Goal: Information Seeking & Learning: Compare options

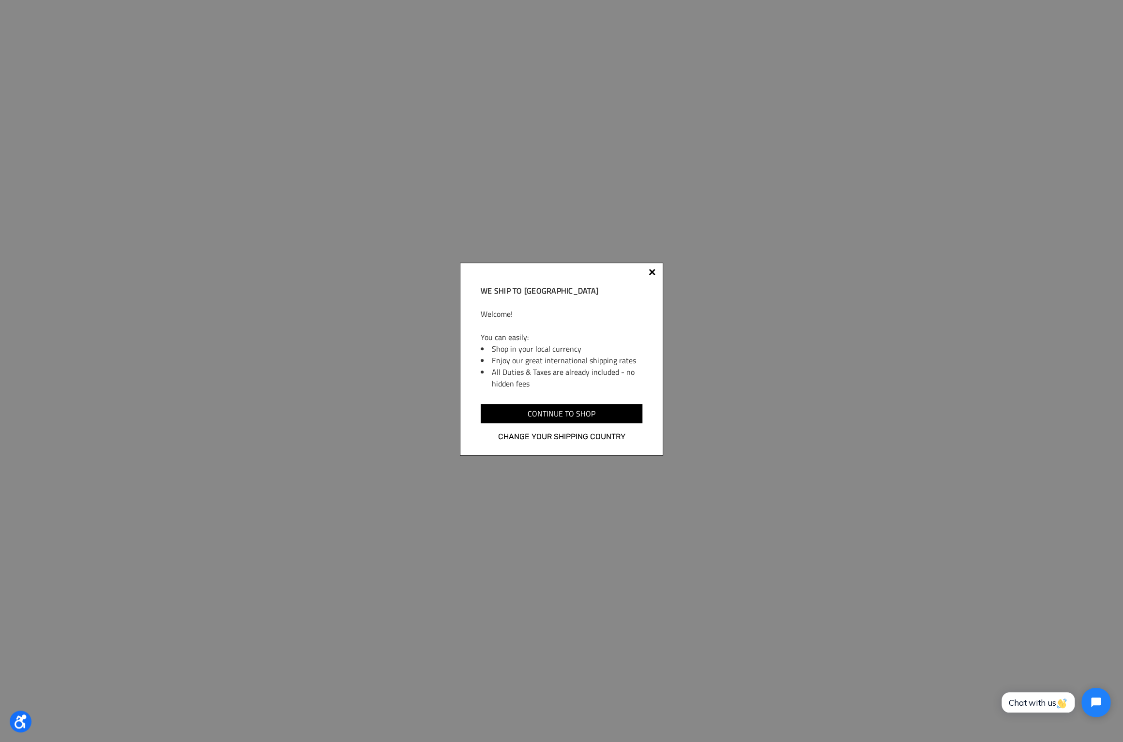
click at [655, 273] on div at bounding box center [652, 274] width 8 height 8
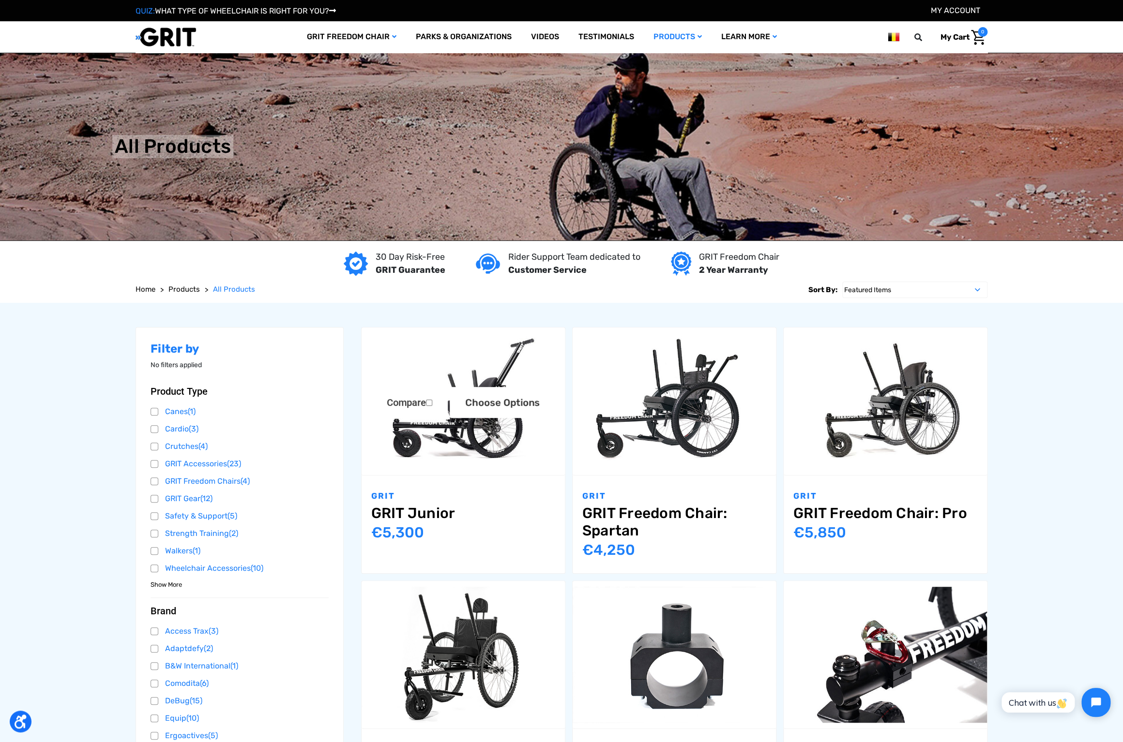
click at [452, 447] on img "GRIT Junior,$4,995.00\a" at bounding box center [463, 401] width 203 height 136
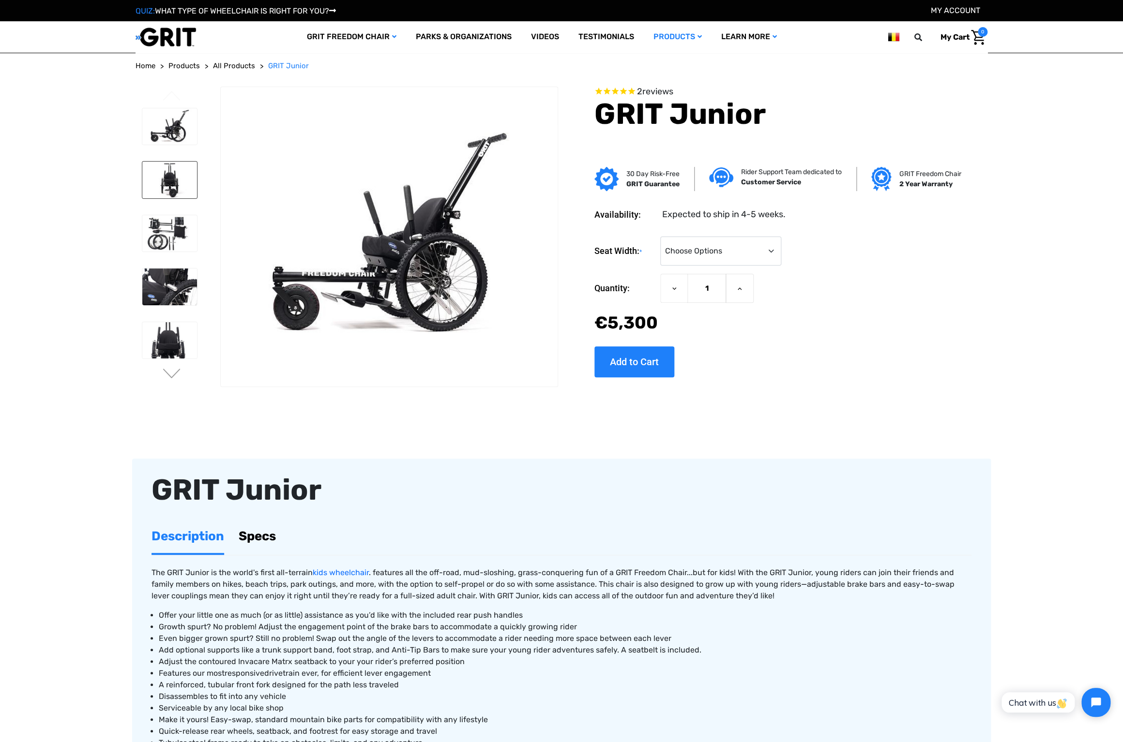
click at [165, 182] on img at bounding box center [169, 180] width 55 height 37
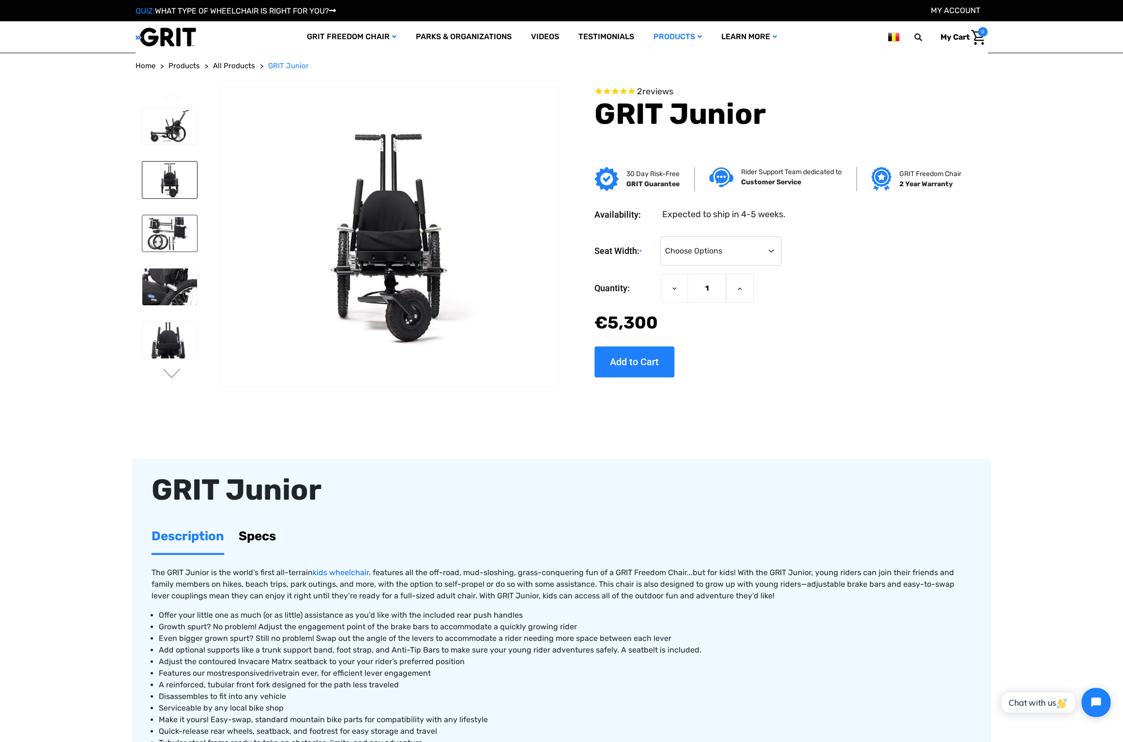
click at [171, 228] on img at bounding box center [169, 233] width 55 height 37
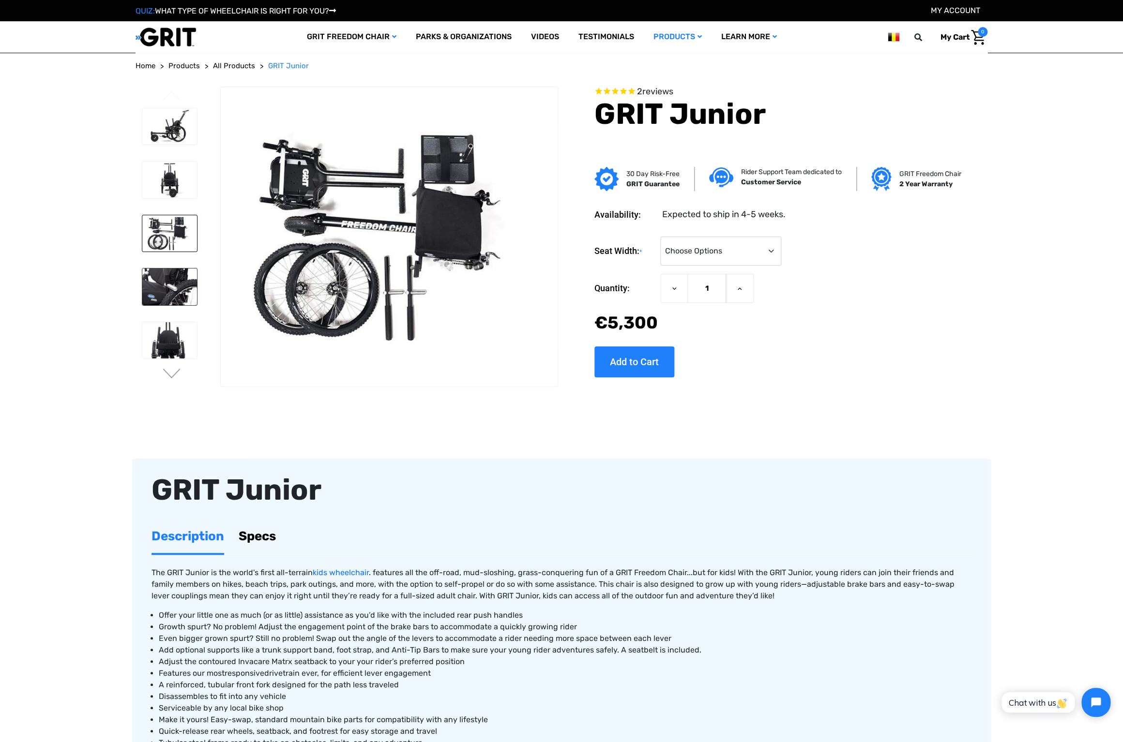
drag, startPoint x: 158, startPoint y: 281, endPoint x: 161, endPoint y: 286, distance: 6.3
click at [158, 281] on img at bounding box center [169, 287] width 55 height 37
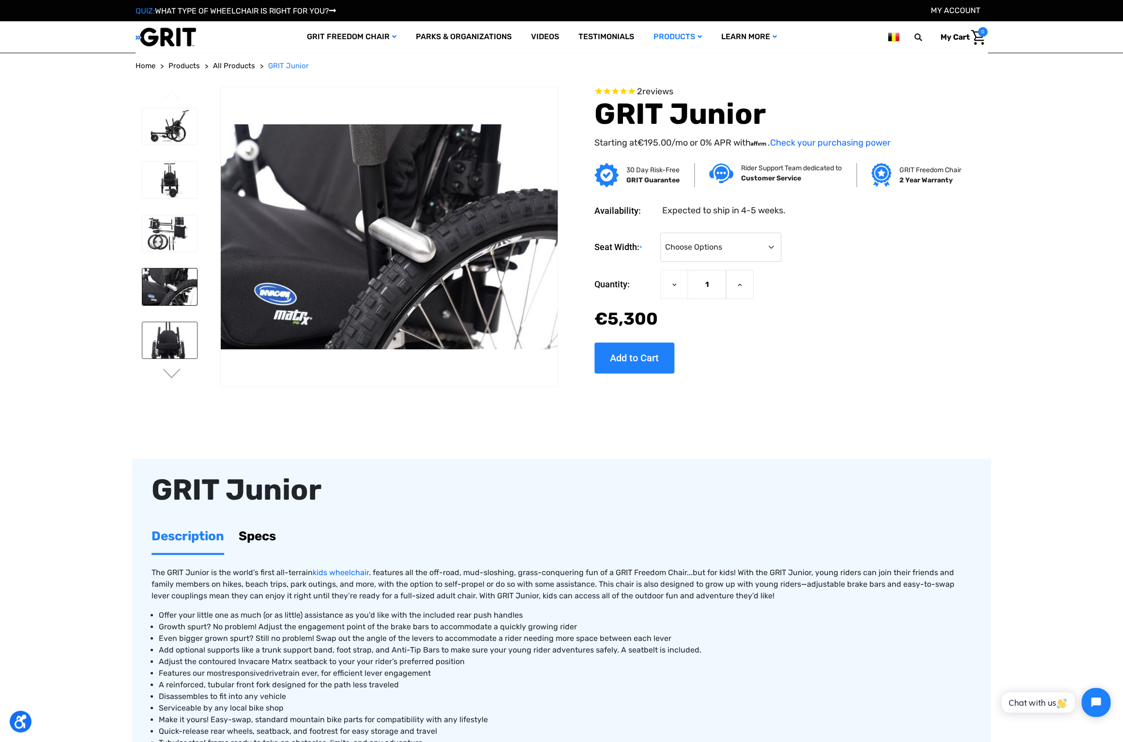
click at [158, 342] on img at bounding box center [169, 340] width 55 height 37
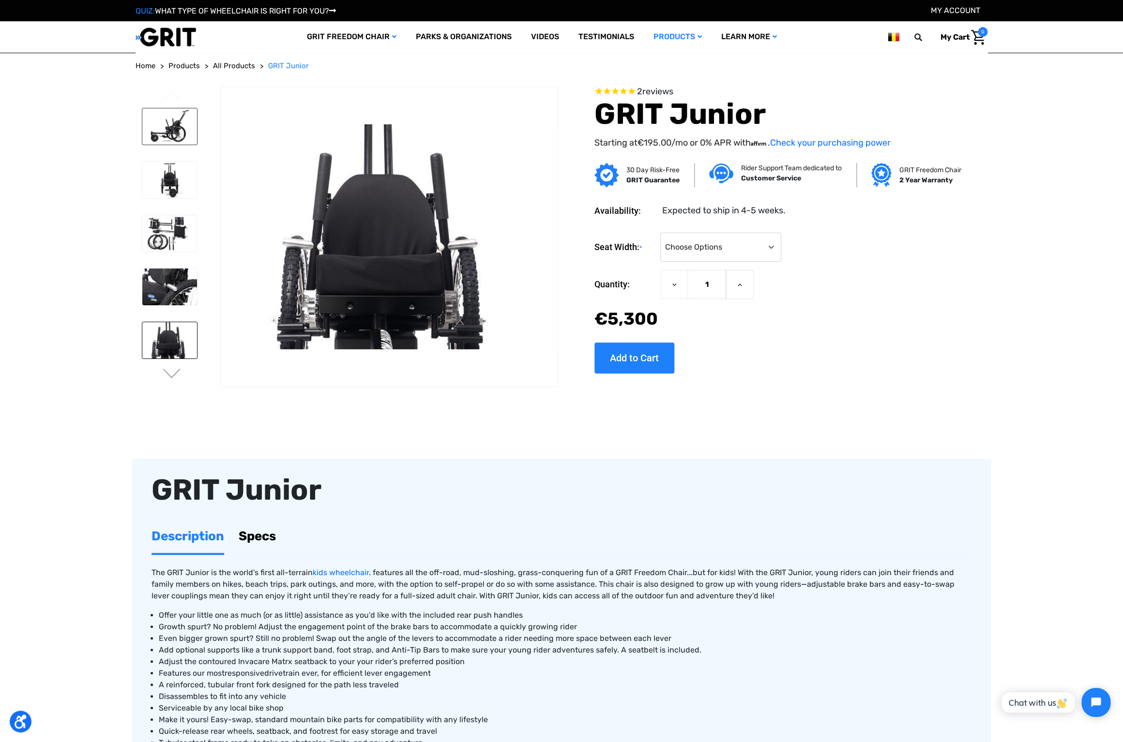
click at [172, 135] on img at bounding box center [169, 126] width 55 height 37
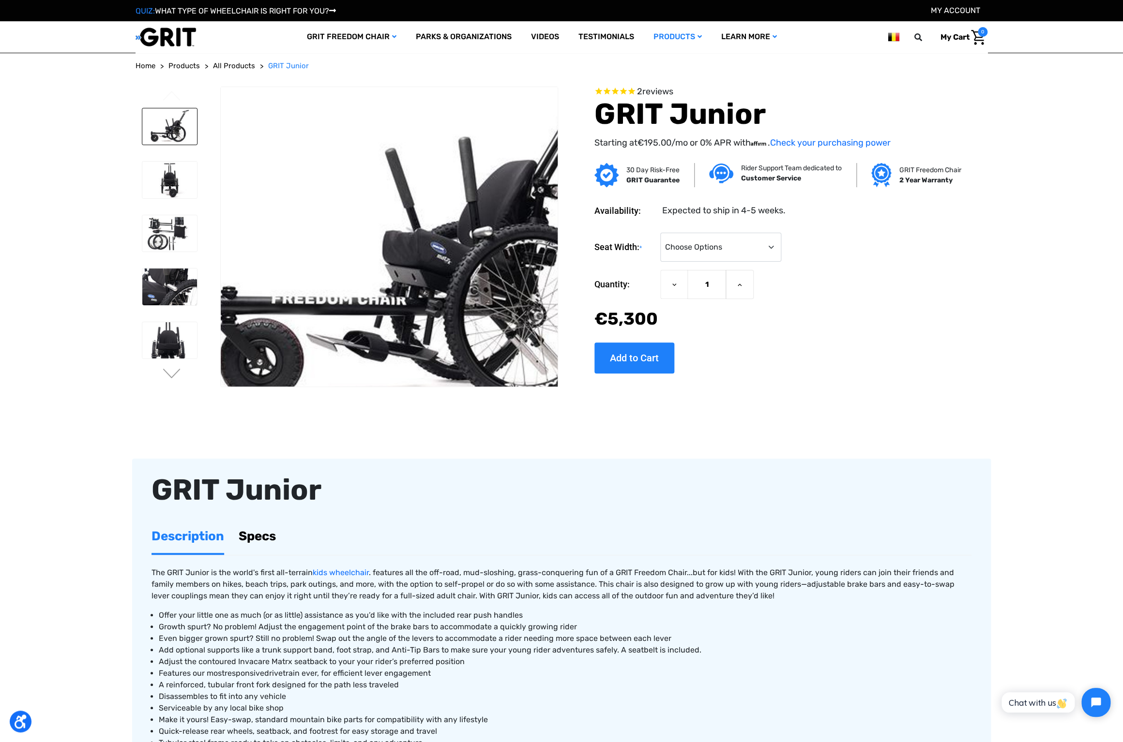
click at [337, 249] on img at bounding box center [432, 232] width 620 height 413
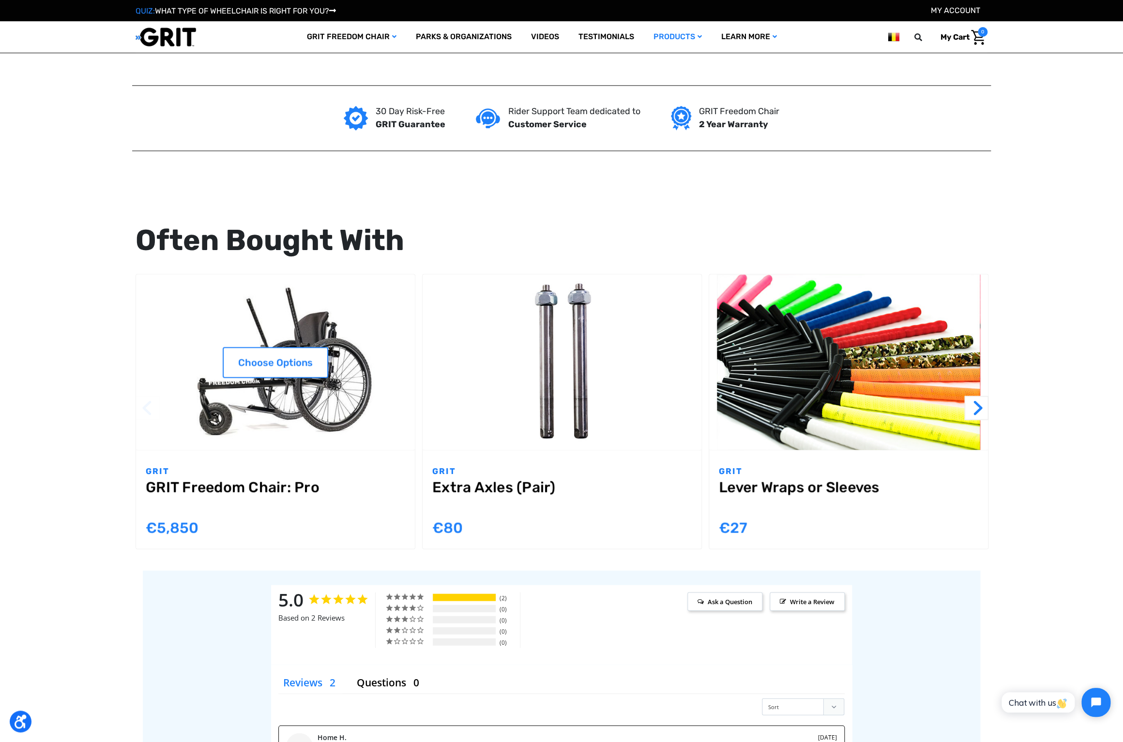
scroll to position [836, 0]
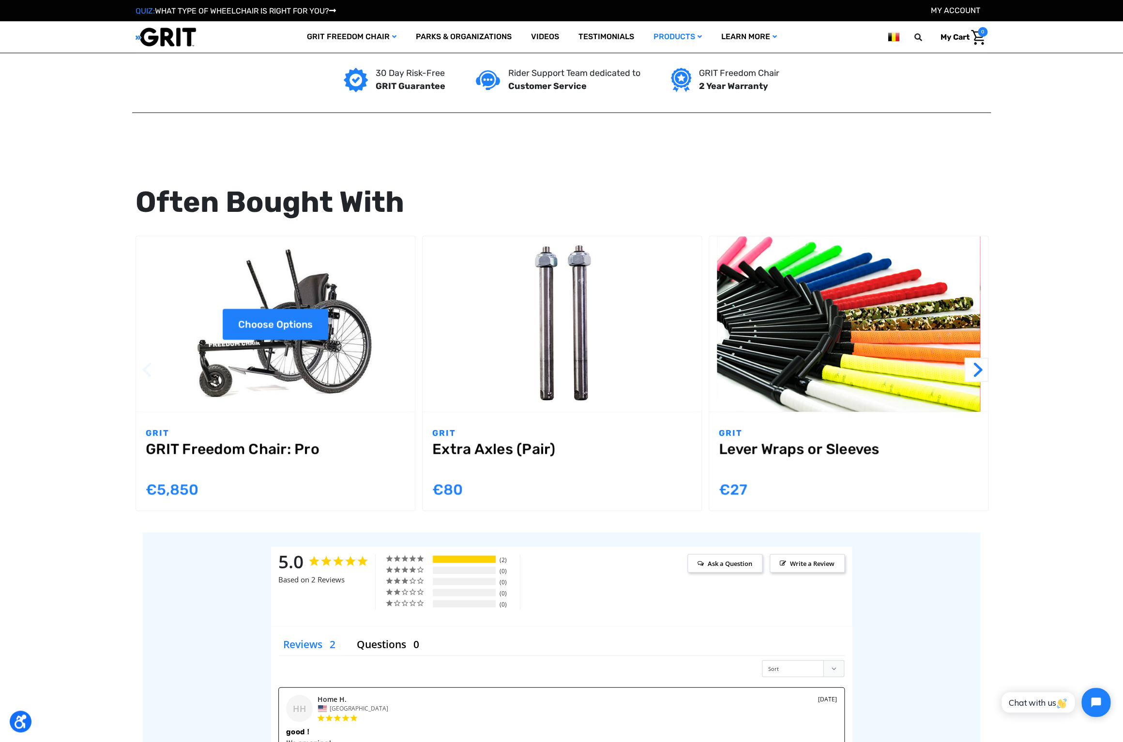
click at [288, 333] on link "Choose Options" at bounding box center [276, 324] width 106 height 31
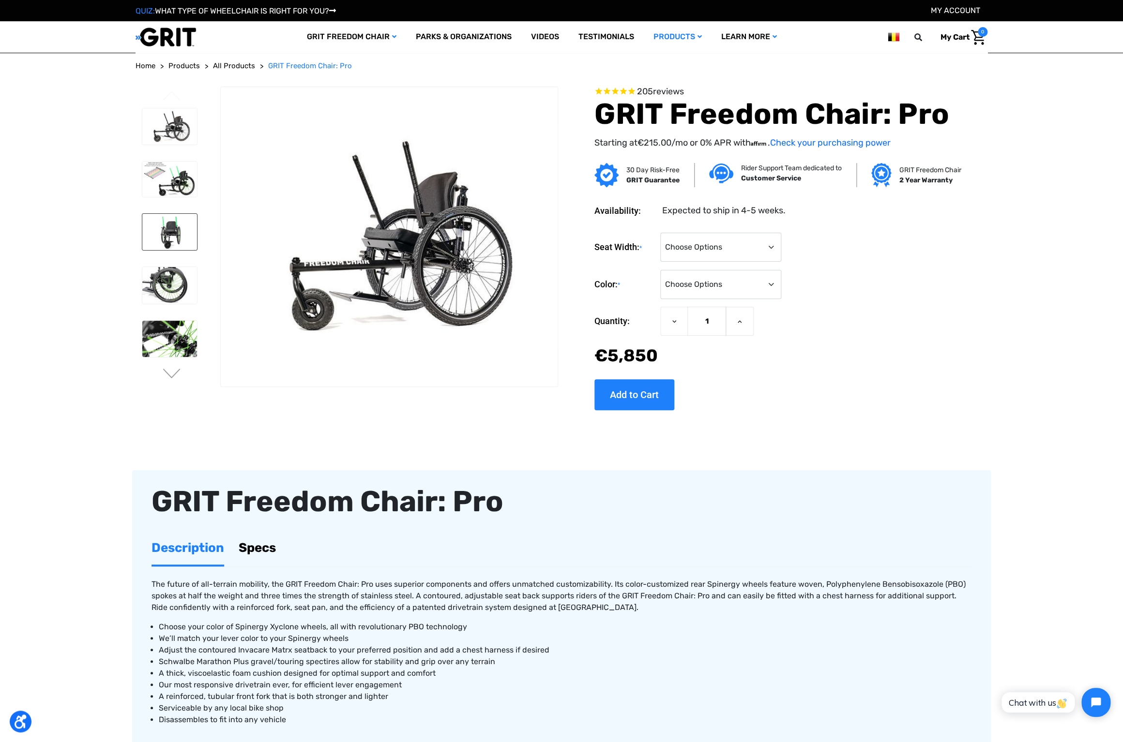
click at [168, 235] on img at bounding box center [169, 232] width 55 height 37
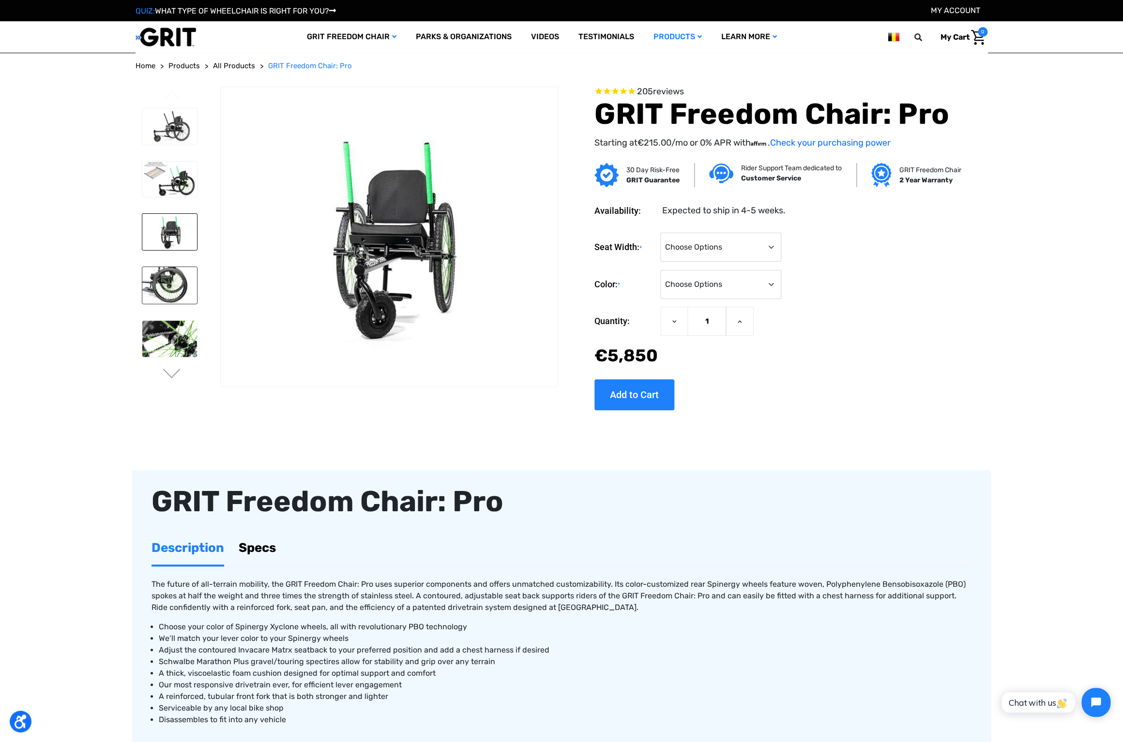
click at [170, 286] on img at bounding box center [169, 285] width 55 height 37
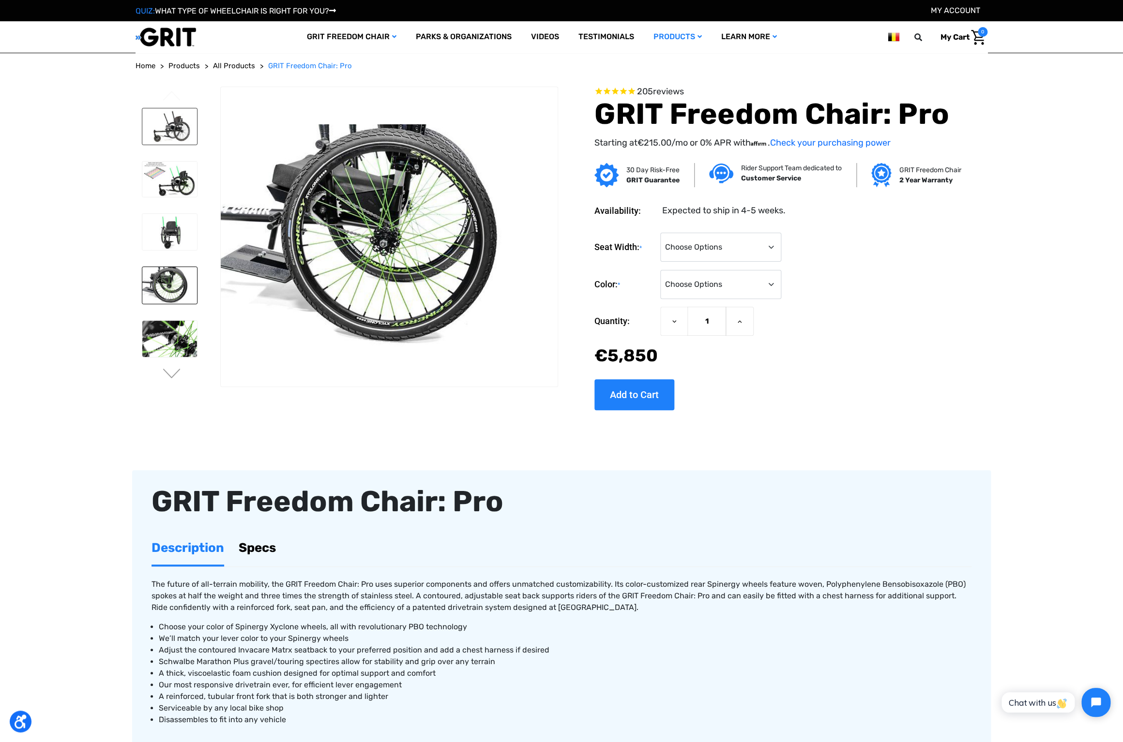
click at [173, 136] on img at bounding box center [169, 126] width 55 height 37
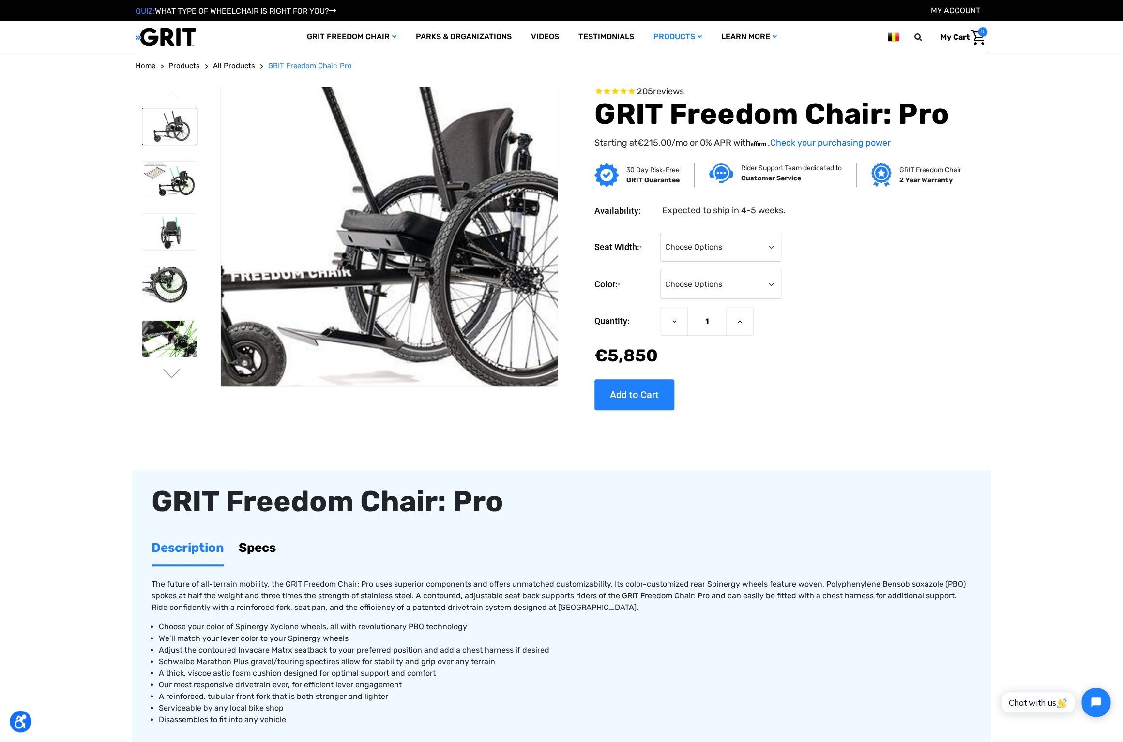
click at [390, 261] on img at bounding box center [388, 227] width 620 height 413
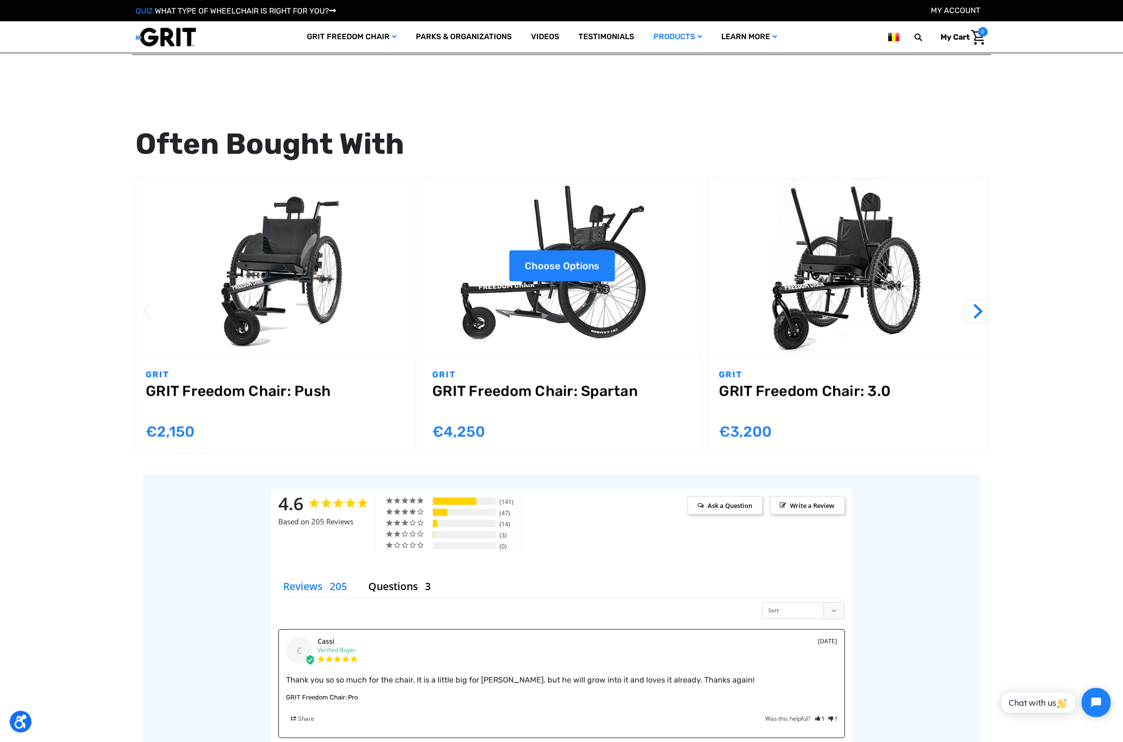
scroll to position [882, 0]
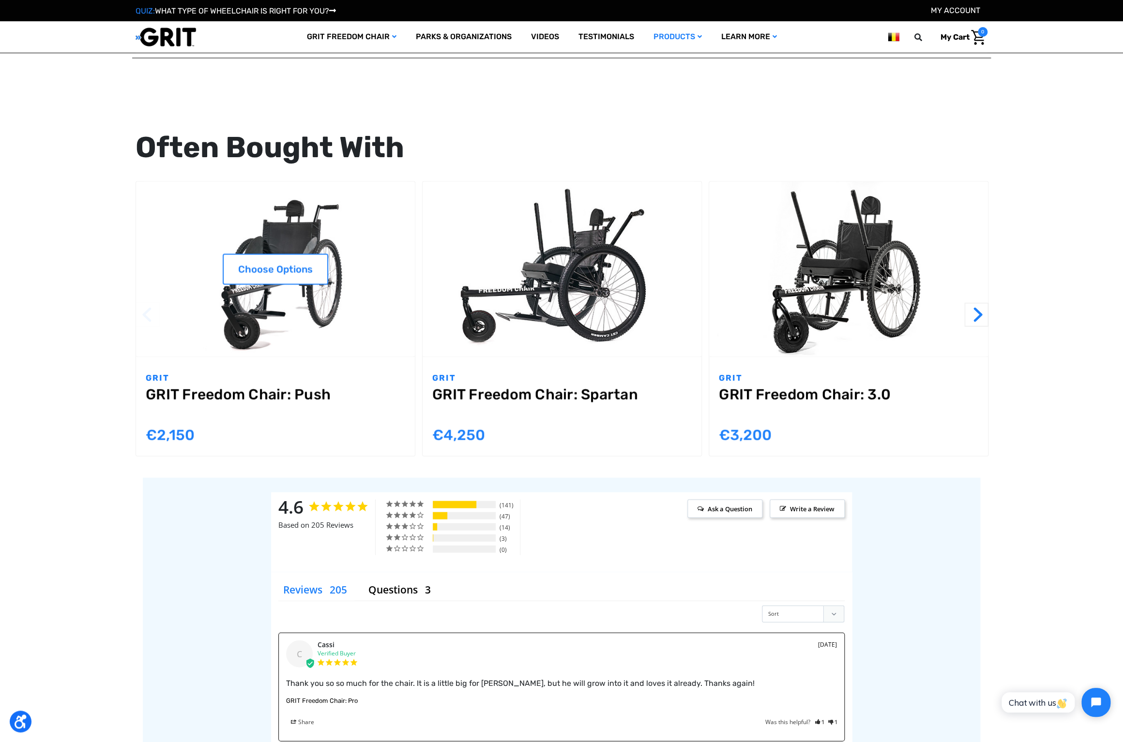
click at [280, 333] on img "GRIT Freedom Chair: Push,$1,995.00\a" at bounding box center [275, 270] width 279 height 176
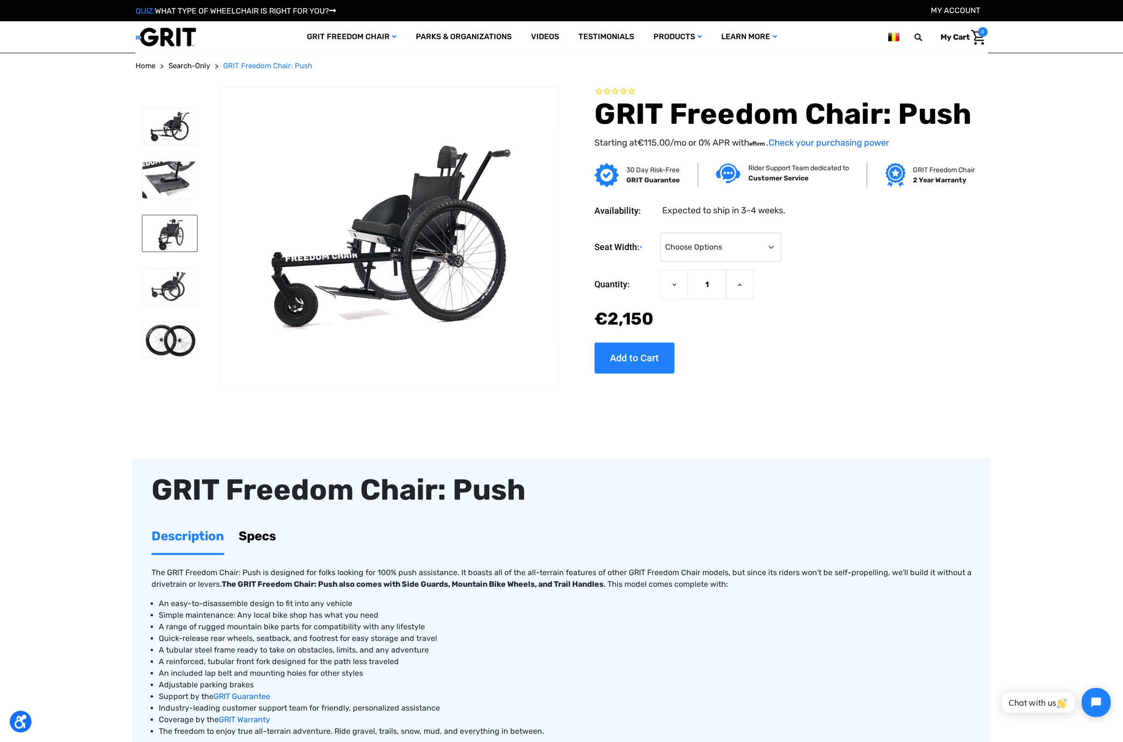
click at [164, 234] on img at bounding box center [169, 233] width 55 height 37
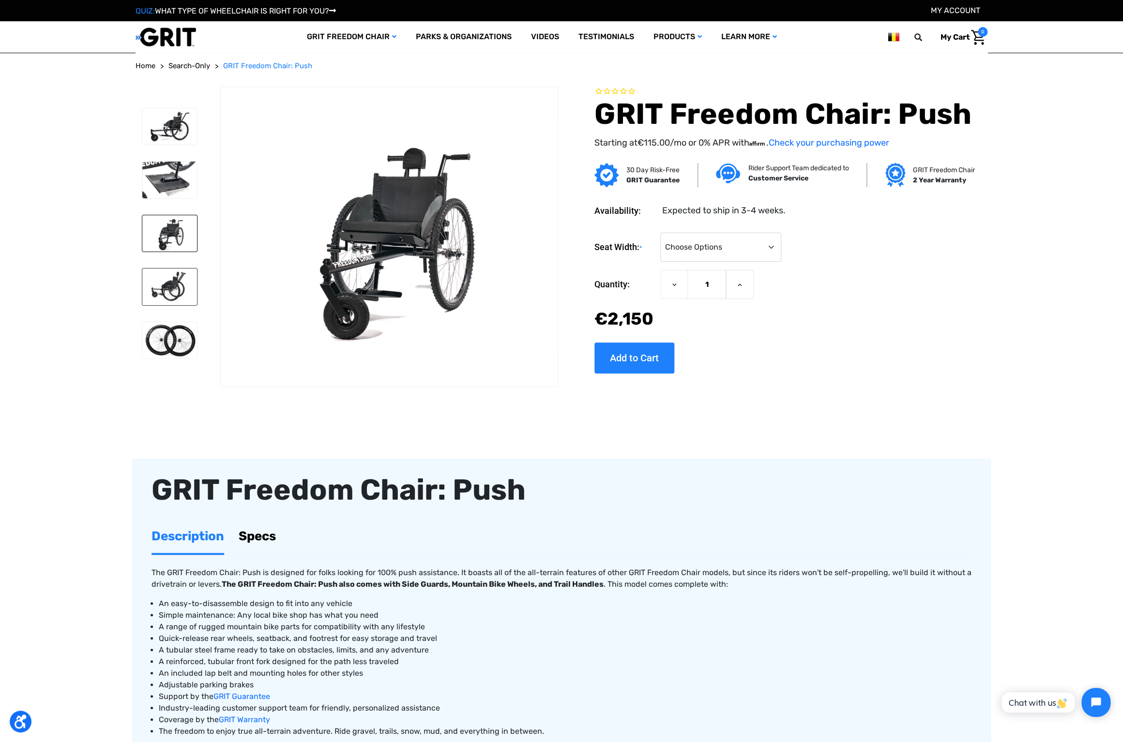
click at [165, 299] on img at bounding box center [169, 287] width 55 height 37
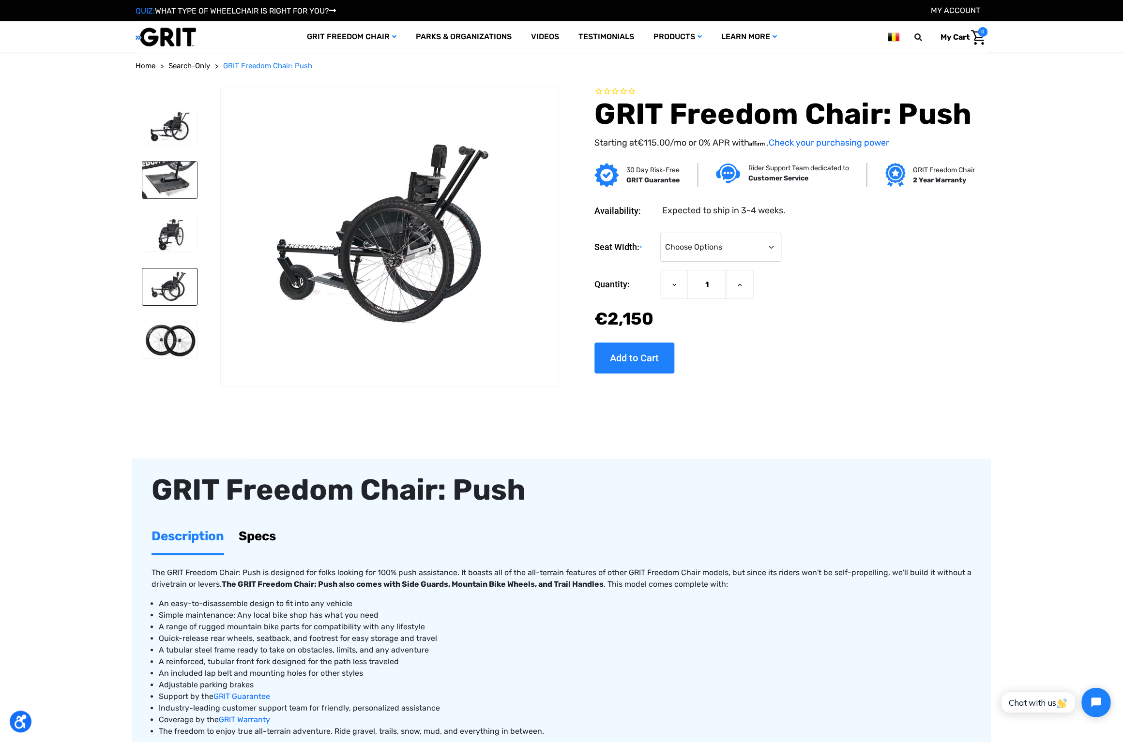
click at [179, 185] on img at bounding box center [169, 180] width 55 height 37
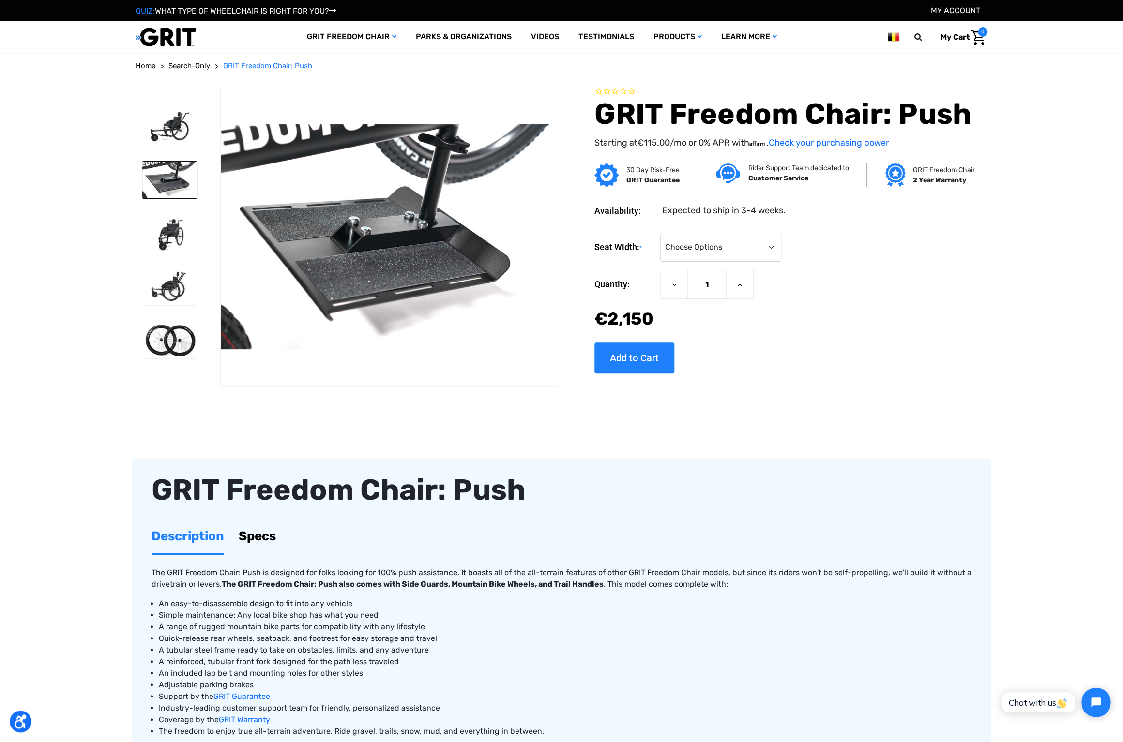
click at [418, 230] on img at bounding box center [389, 236] width 337 height 225
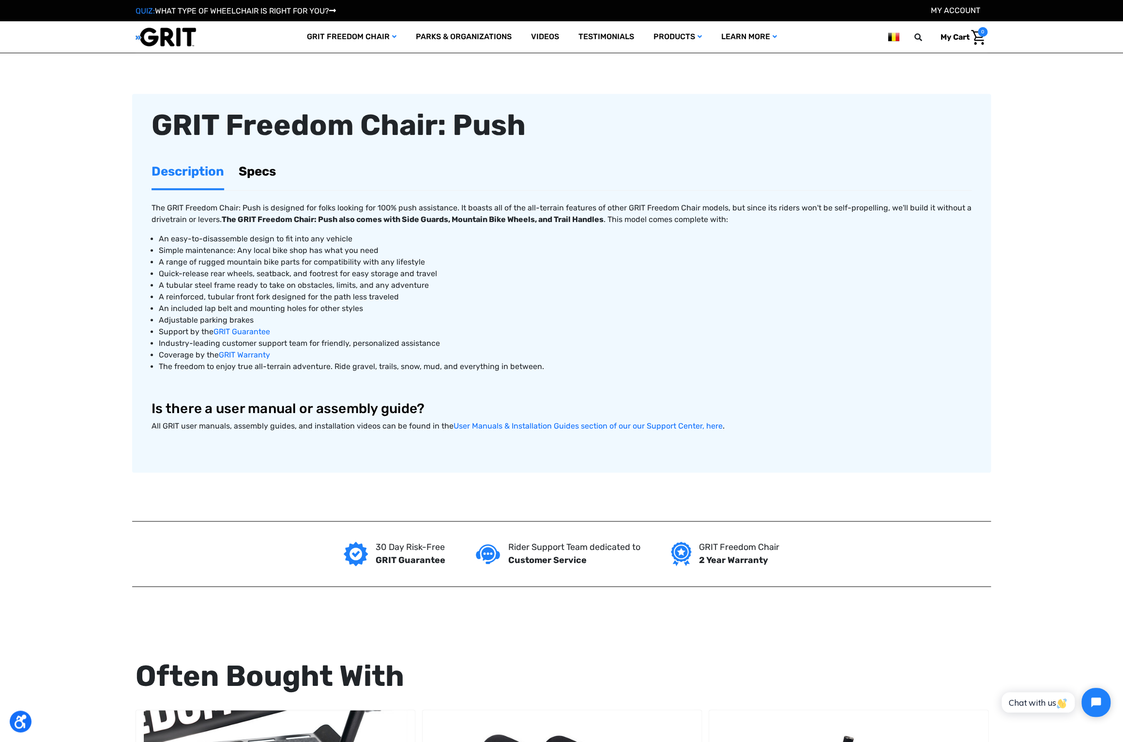
click at [254, 173] on link "Specs" at bounding box center [257, 171] width 37 height 33
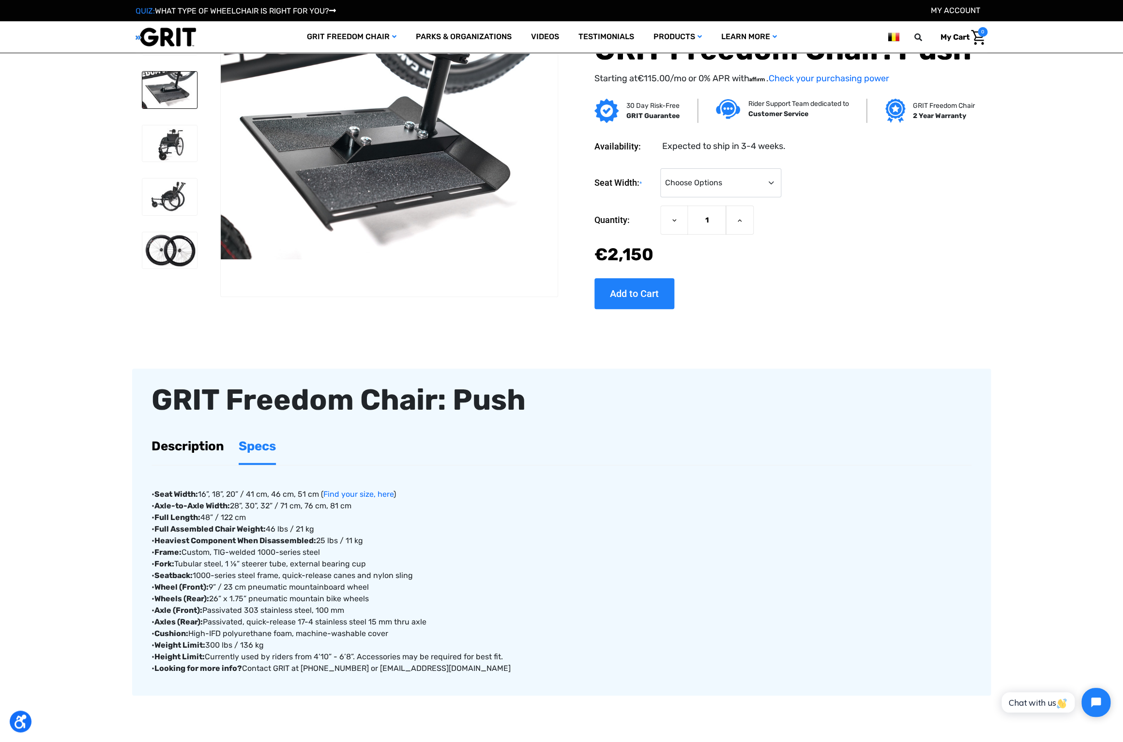
scroll to position [0, 0]
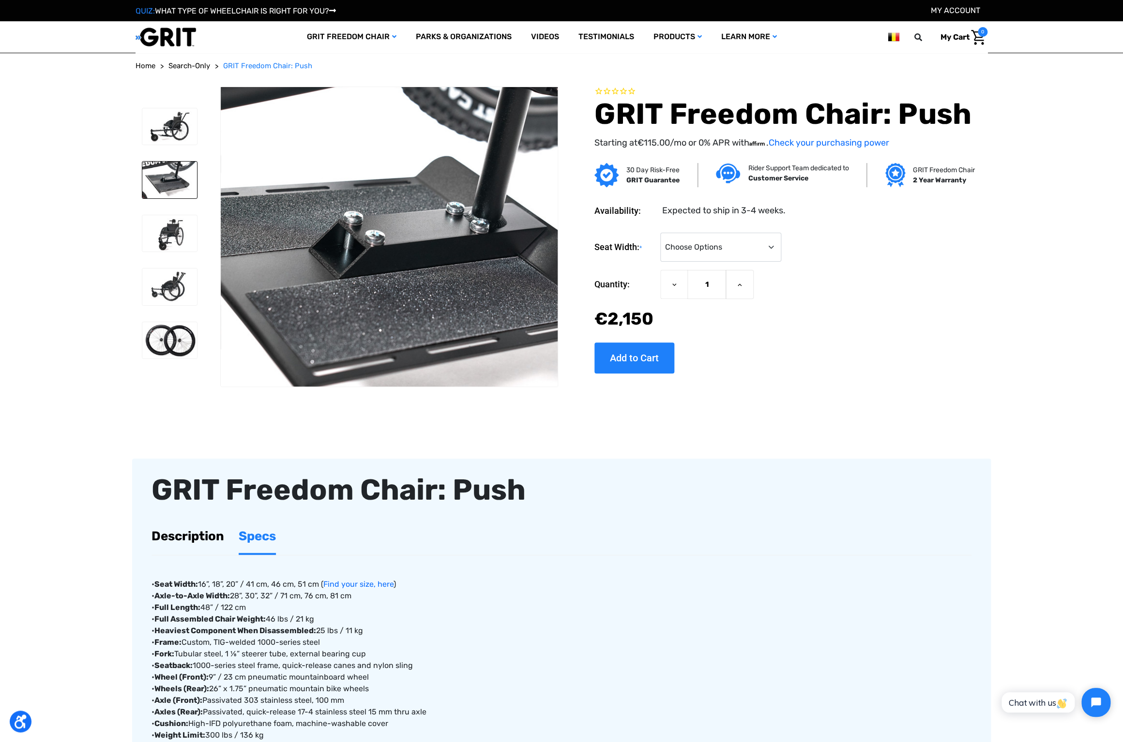
click at [354, 204] on img at bounding box center [418, 248] width 620 height 413
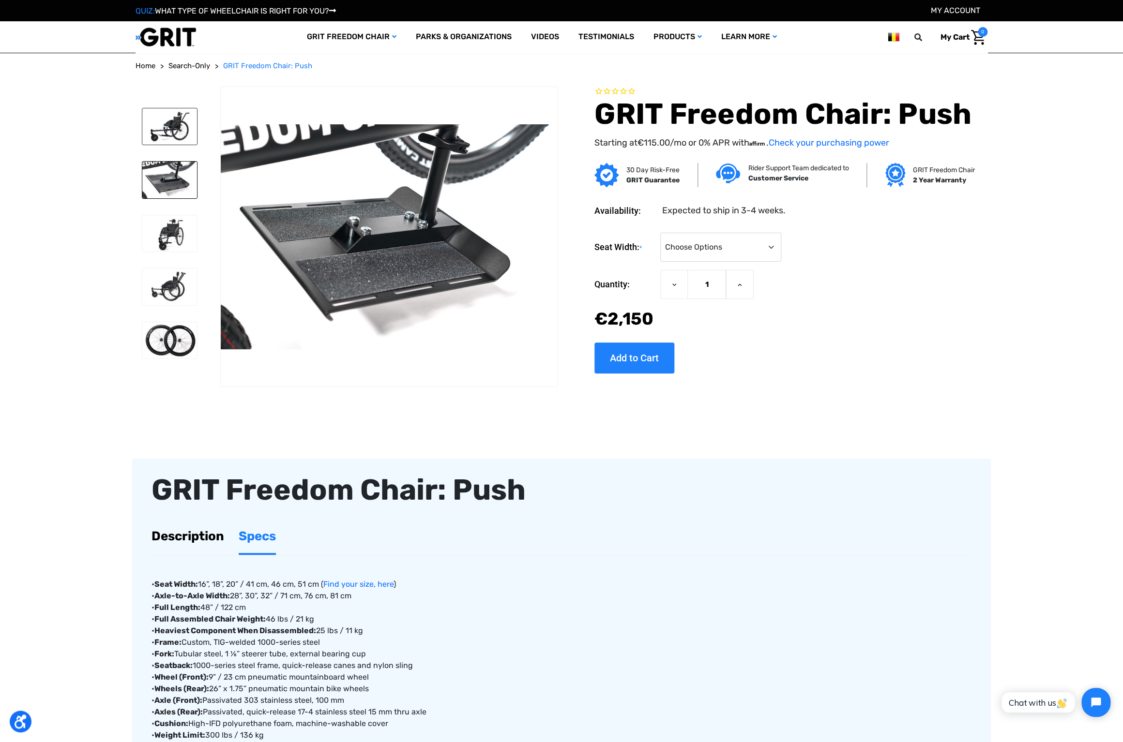
click at [180, 126] on img at bounding box center [169, 126] width 55 height 37
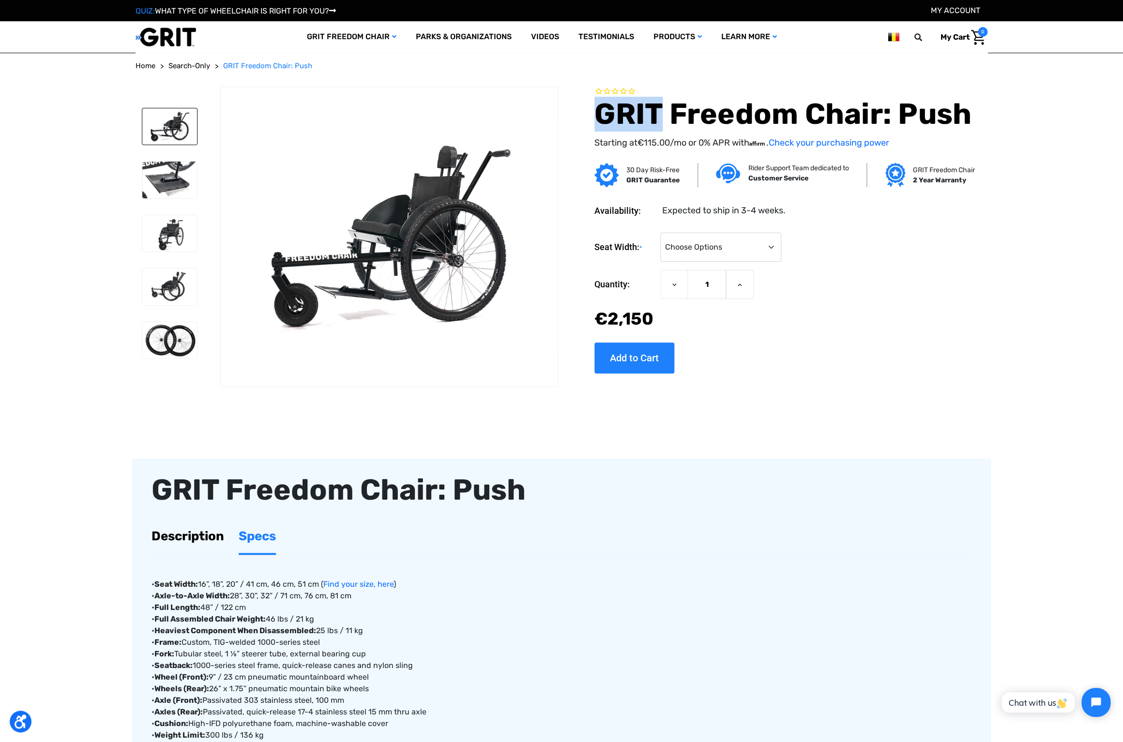
drag, startPoint x: 598, startPoint y: 116, endPoint x: 663, endPoint y: 115, distance: 64.9
click at [663, 115] on h1 "GRIT Freedom Chair: Push" at bounding box center [782, 114] width 377 height 35
copy h1 "GRIT"
